Goal: Obtain resource: Download file/media

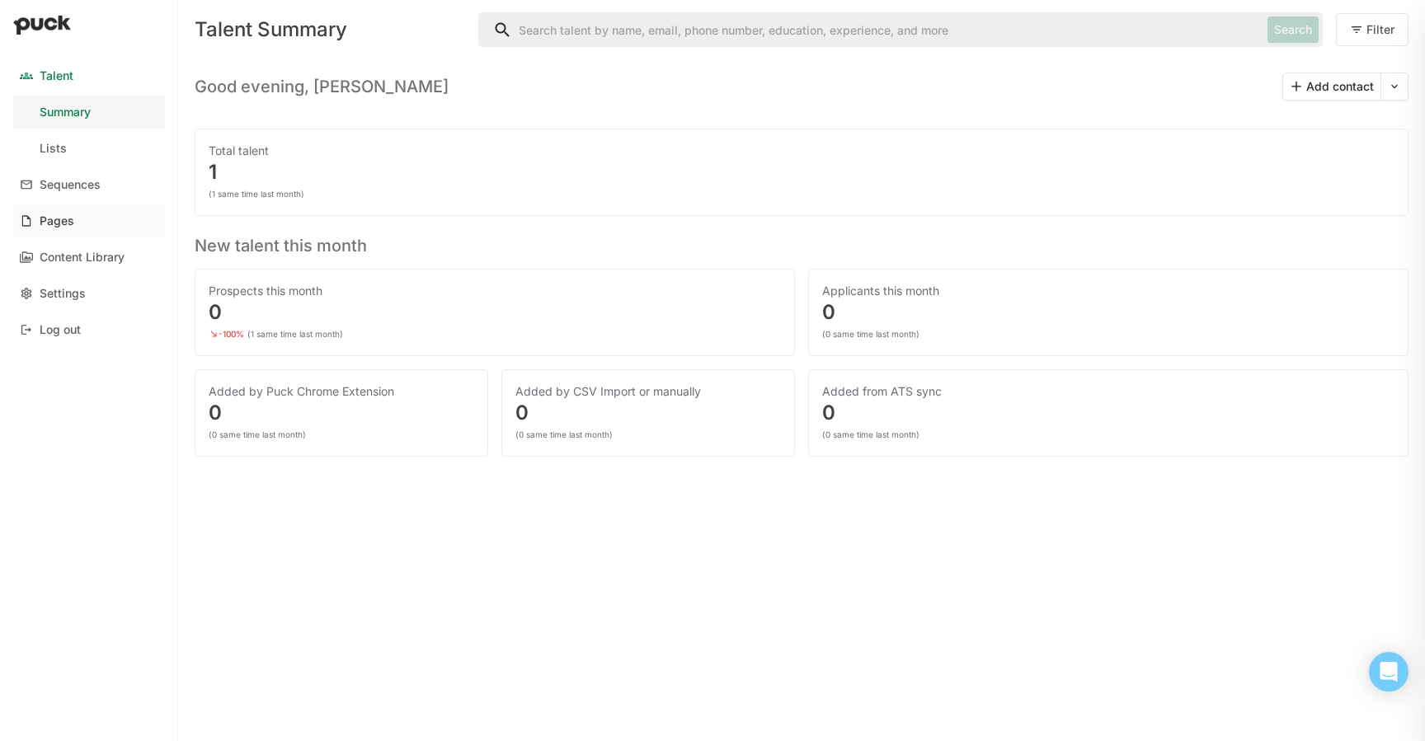
click at [68, 220] on div "Pages" at bounding box center [57, 221] width 35 height 14
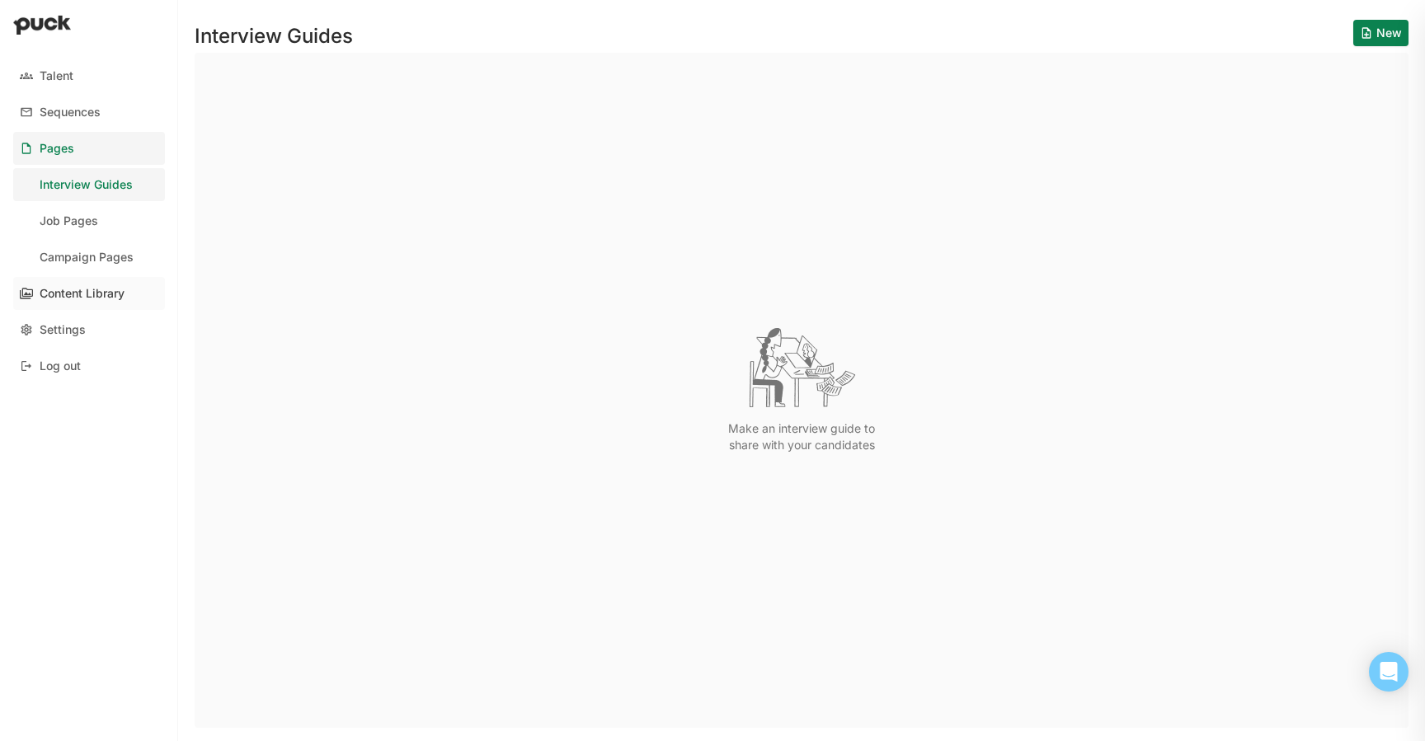
click at [62, 289] on div "Content Library" at bounding box center [82, 294] width 85 height 14
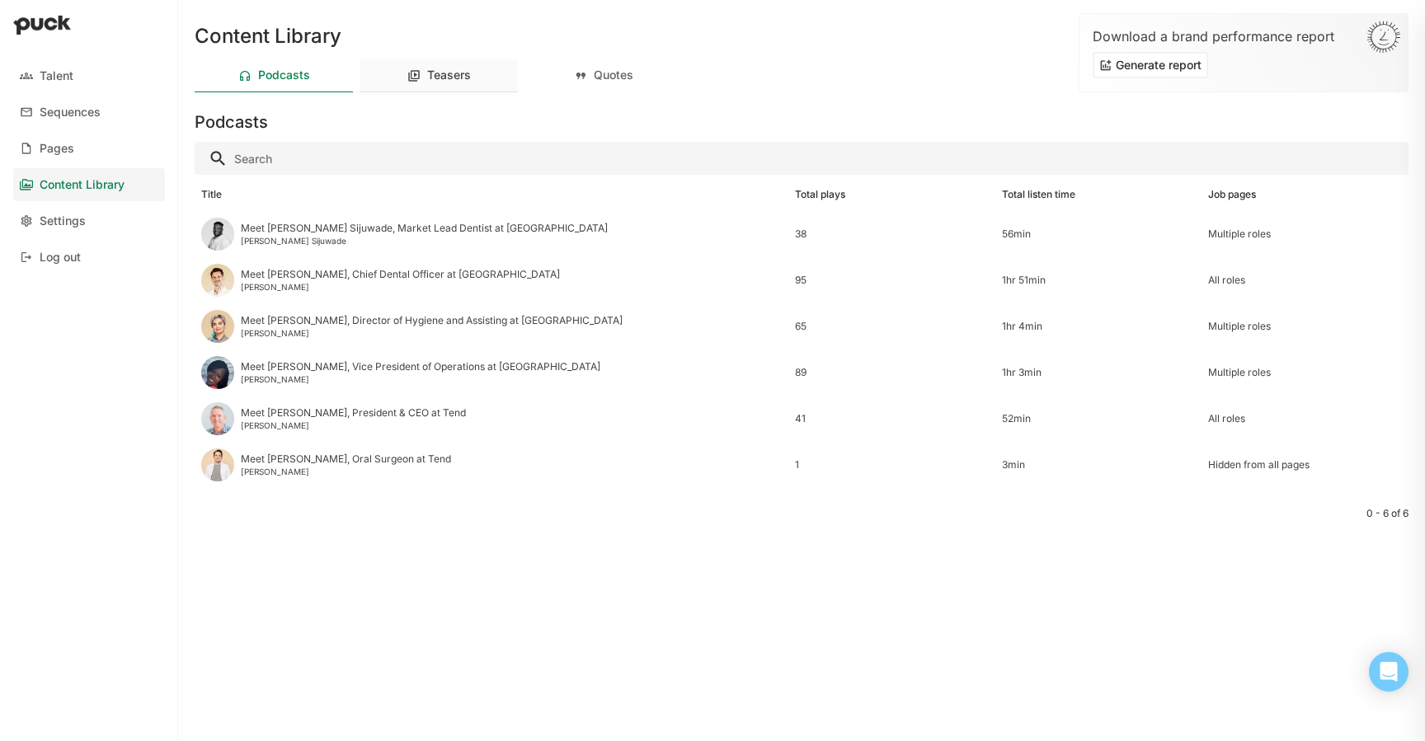
click at [450, 76] on div "Teasers" at bounding box center [449, 75] width 44 height 14
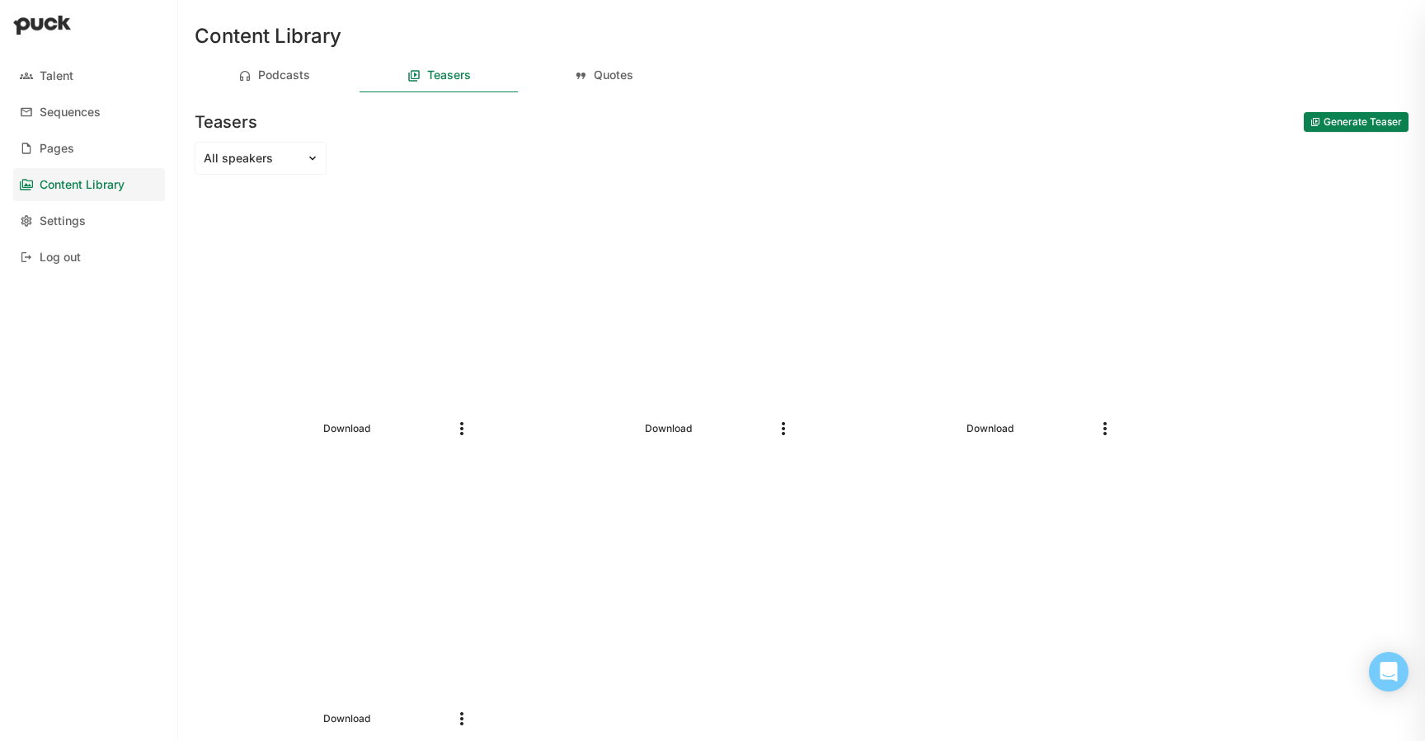
click at [456, 435] on img "More options" at bounding box center [462, 429] width 20 height 20
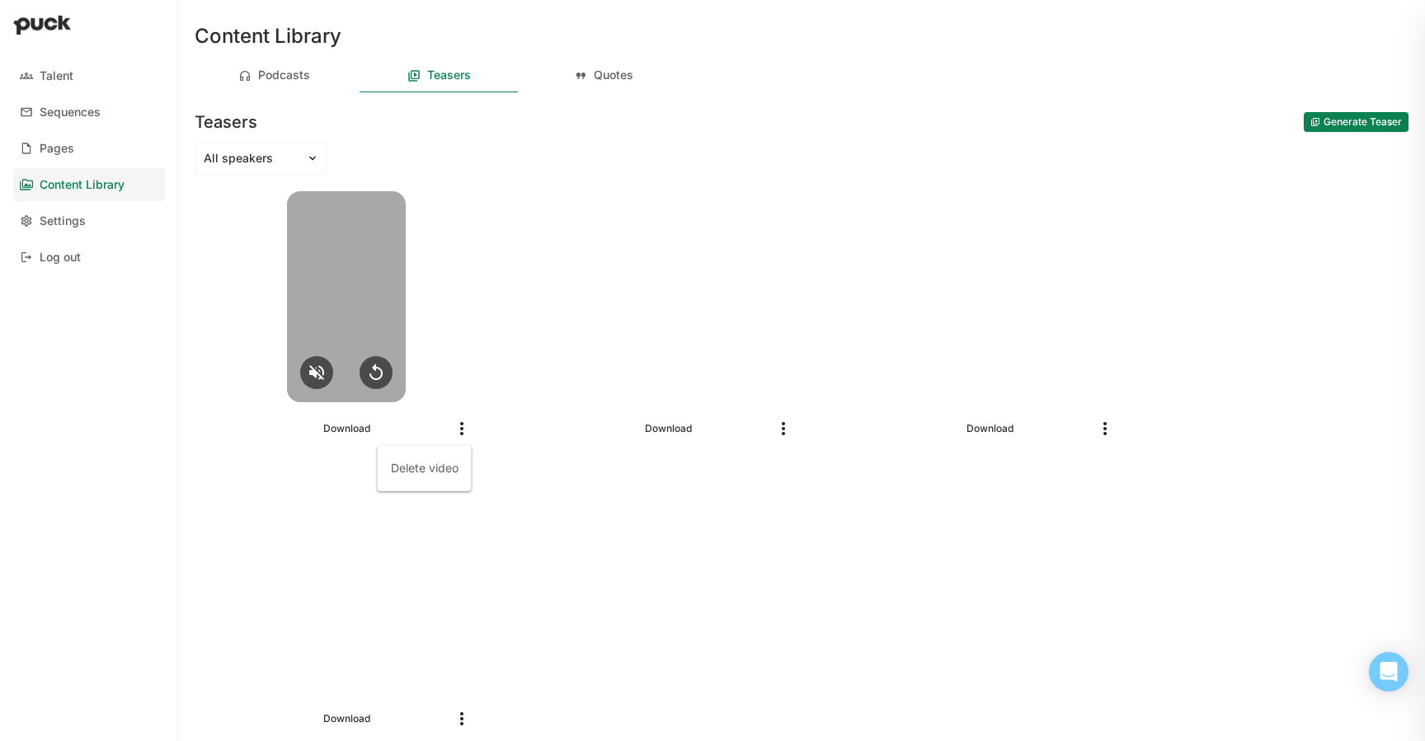
click at [356, 290] on div at bounding box center [346, 296] width 119 height 211
click at [354, 310] on div at bounding box center [346, 296] width 119 height 211
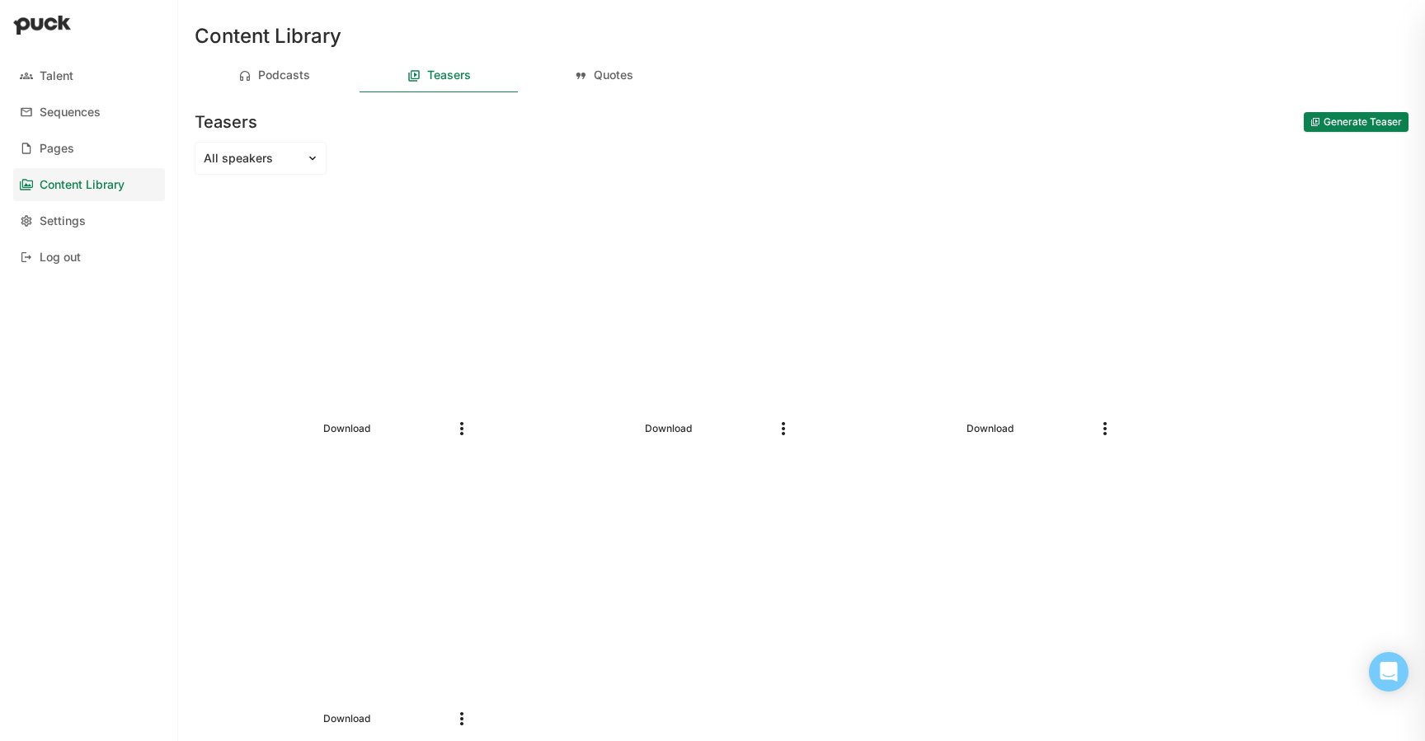
click at [348, 439] on div "Download" at bounding box center [346, 428] width 277 height 53
click at [348, 431] on link "Download" at bounding box center [347, 429] width 60 height 20
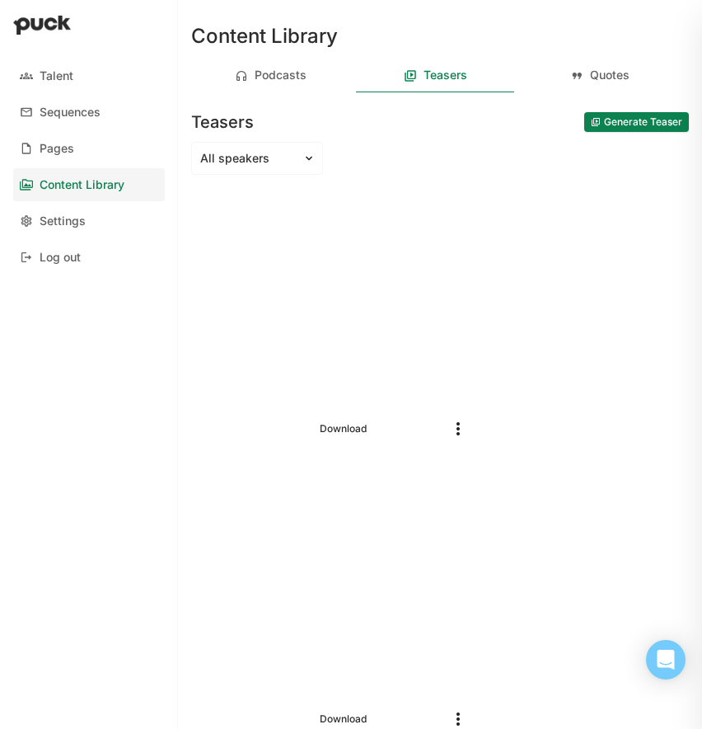
click at [85, 184] on div "Content Library" at bounding box center [82, 185] width 85 height 14
click at [275, 87] on div "Podcasts" at bounding box center [270, 75] width 158 height 33
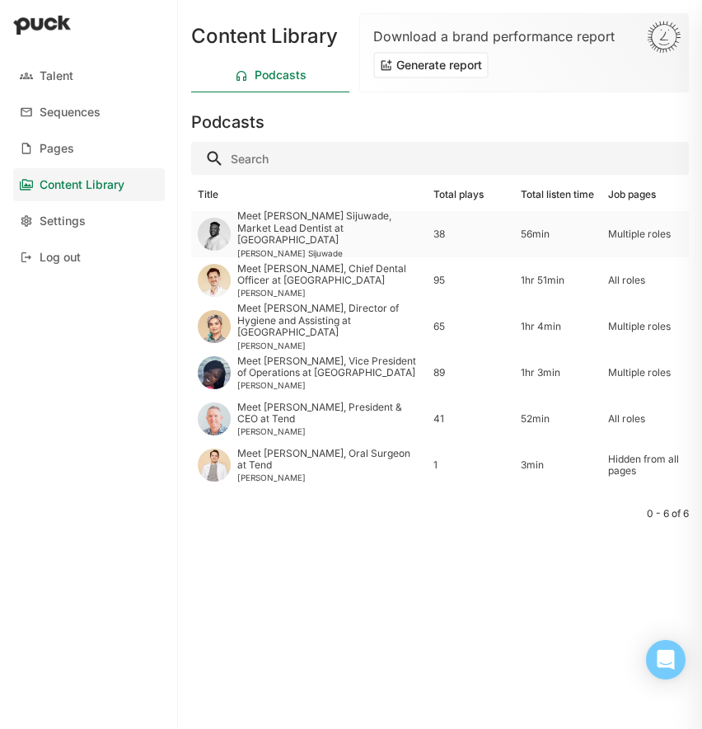
click at [284, 224] on div "Meet Dr. Adetunji Sijuwade, Market Lead Dentist at Tend" at bounding box center [328, 227] width 183 height 35
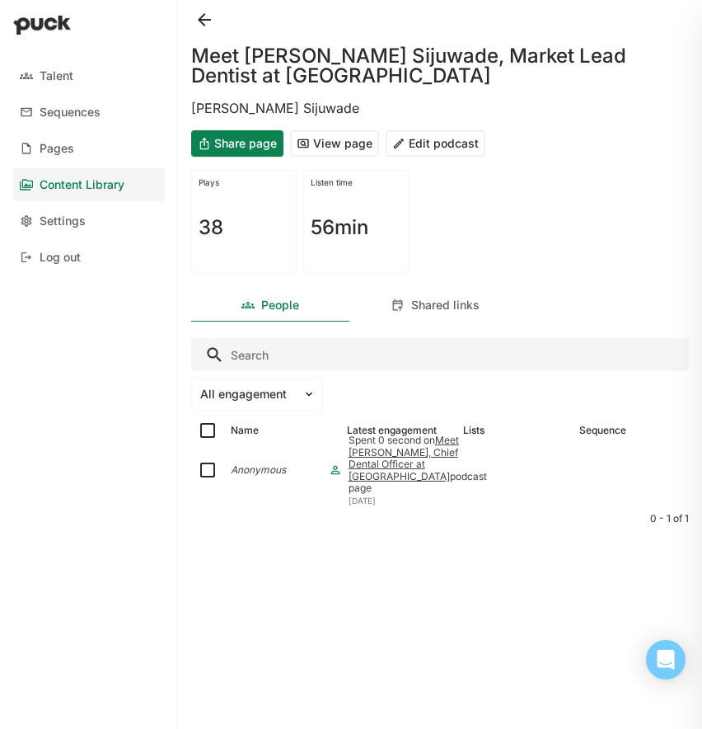
click at [100, 180] on div "Content Library" at bounding box center [82, 185] width 85 height 14
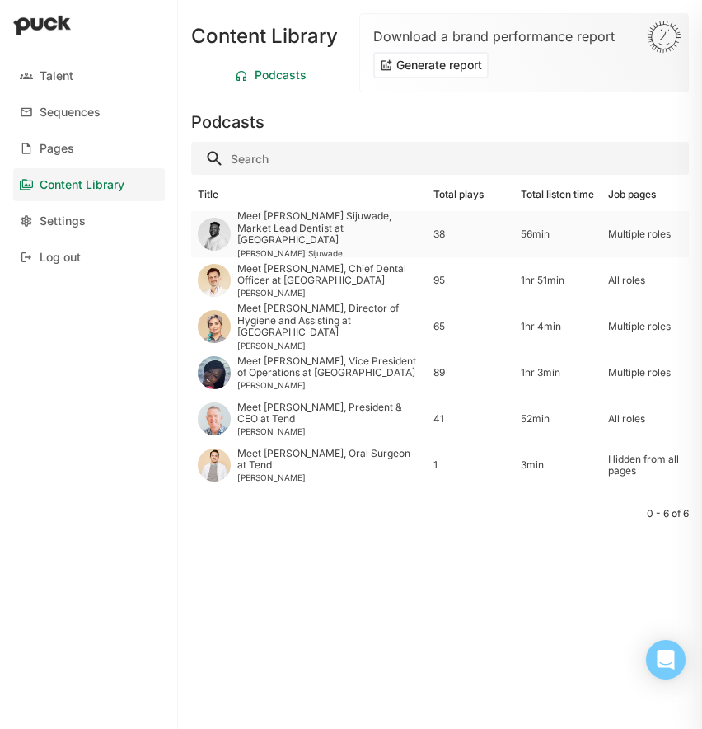
click at [303, 224] on div "Meet Dr. Adetunji Sijuwade, Market Lead Dentist at Tend" at bounding box center [328, 227] width 183 height 35
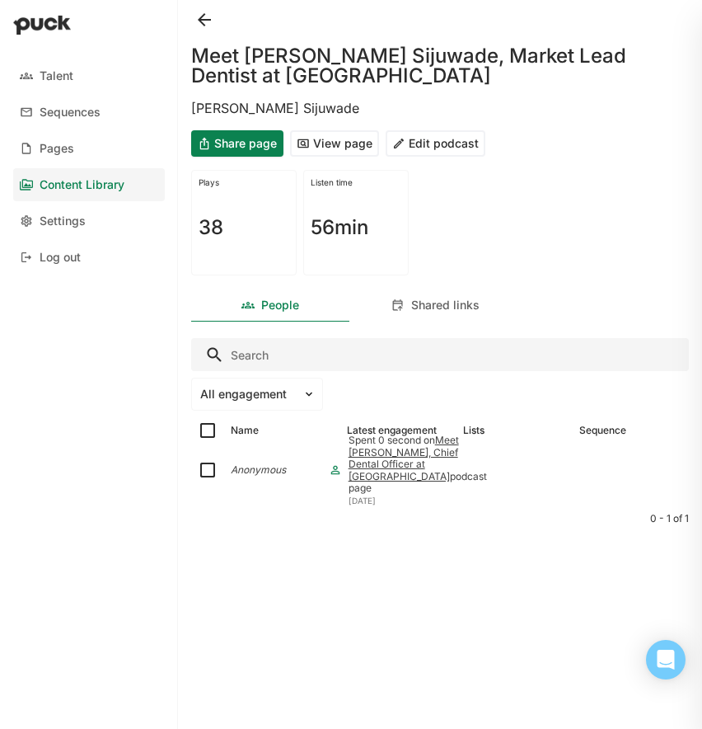
click at [331, 140] on button "View page" at bounding box center [334, 143] width 89 height 26
